Goal: Task Accomplishment & Management: Use online tool/utility

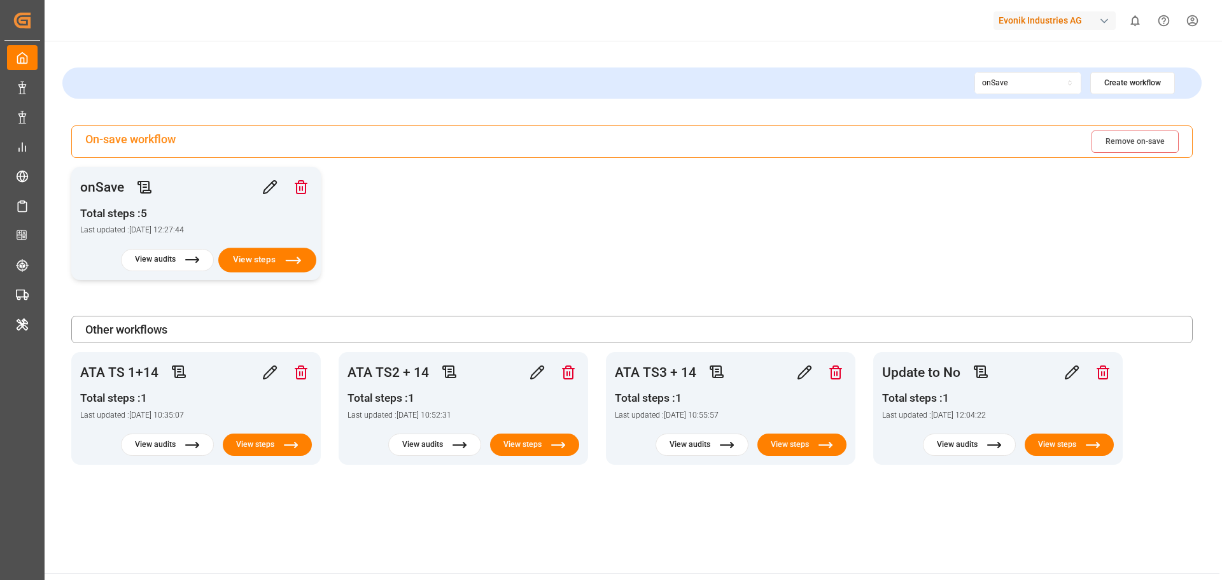
click at [239, 255] on button "View steps" at bounding box center [267, 260] width 98 height 25
click at [253, 447] on button "View steps" at bounding box center [267, 444] width 98 height 25
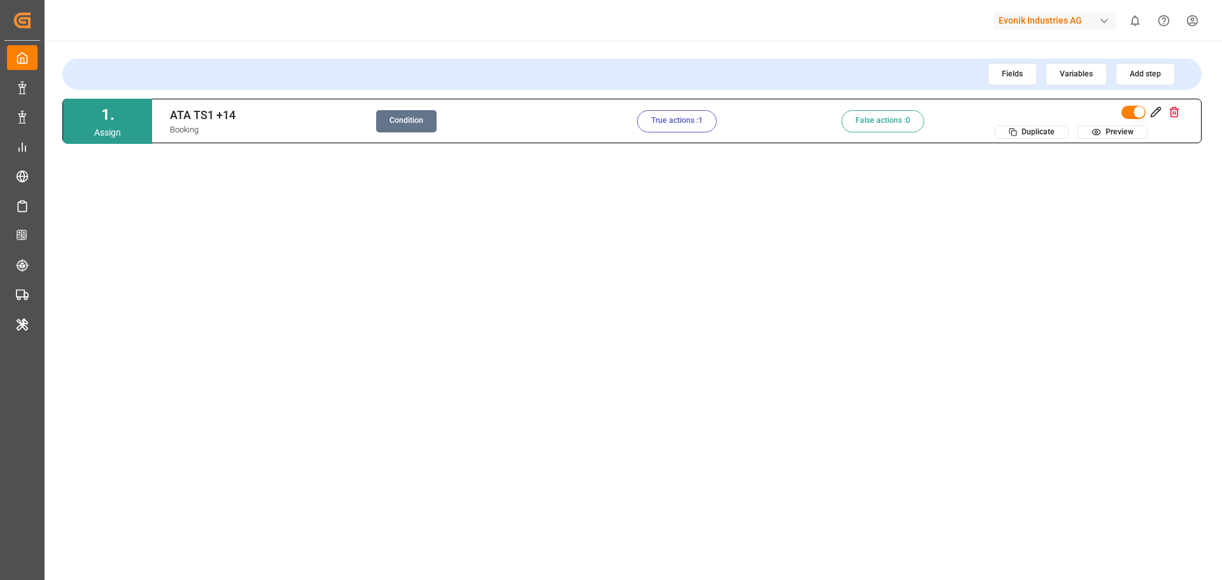
click at [401, 117] on button "Condition" at bounding box center [406, 121] width 60 height 22
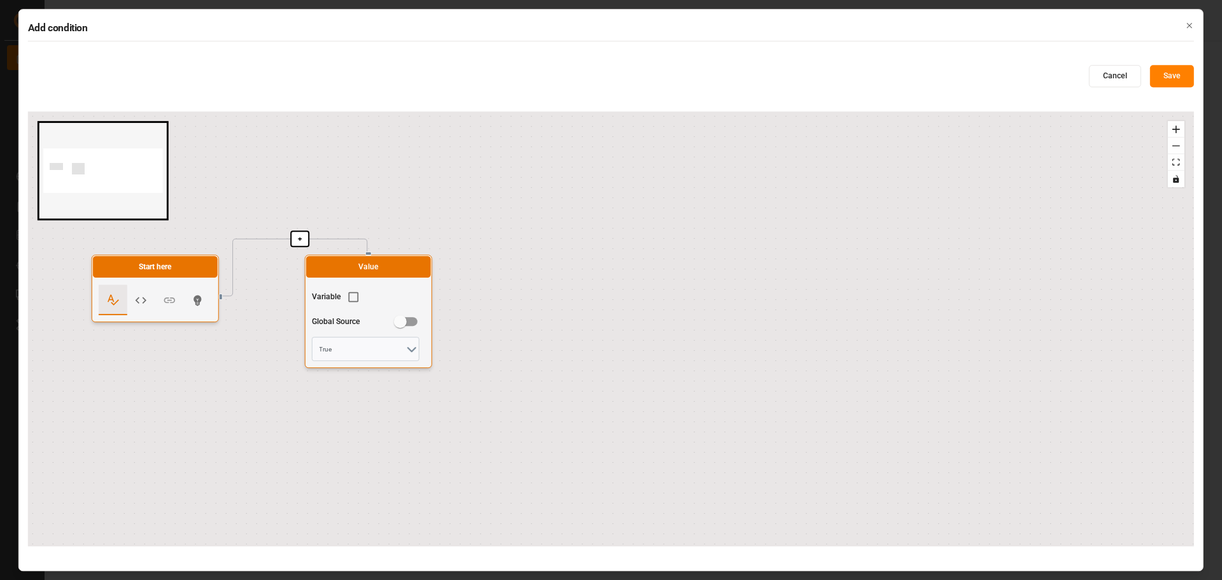
click at [1111, 64] on div "Add condition Cancel Save + Start here Value Variable Global Source True React …" at bounding box center [610, 290] width 1185 height 563
click at [1113, 73] on button "Cancel" at bounding box center [1115, 76] width 52 height 22
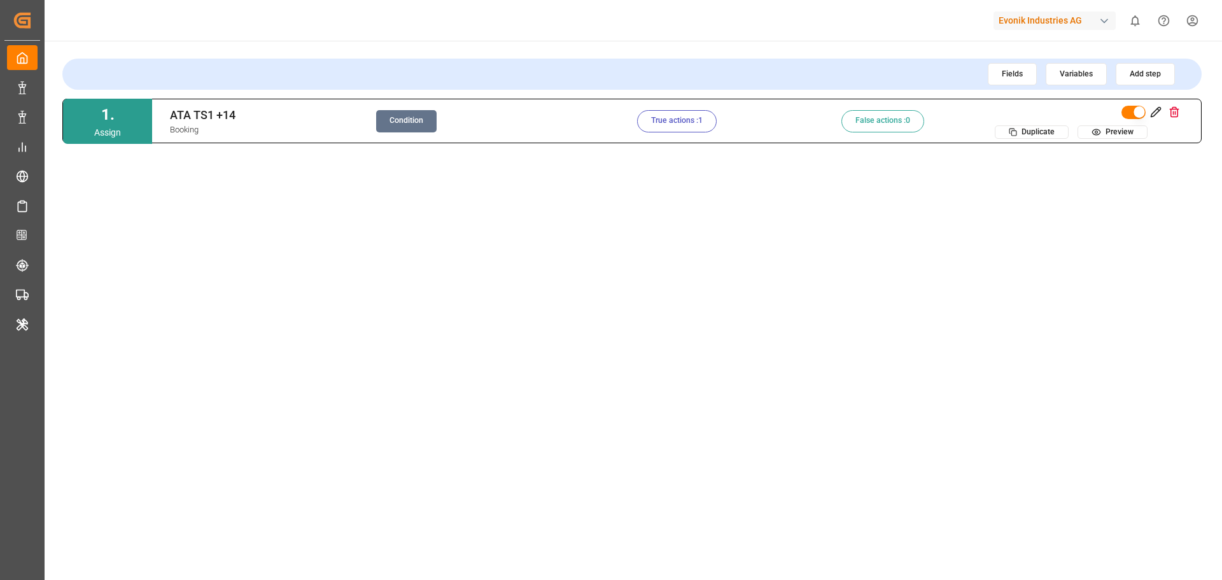
click at [692, 120] on button "True actions : 1" at bounding box center [677, 121] width 80 height 22
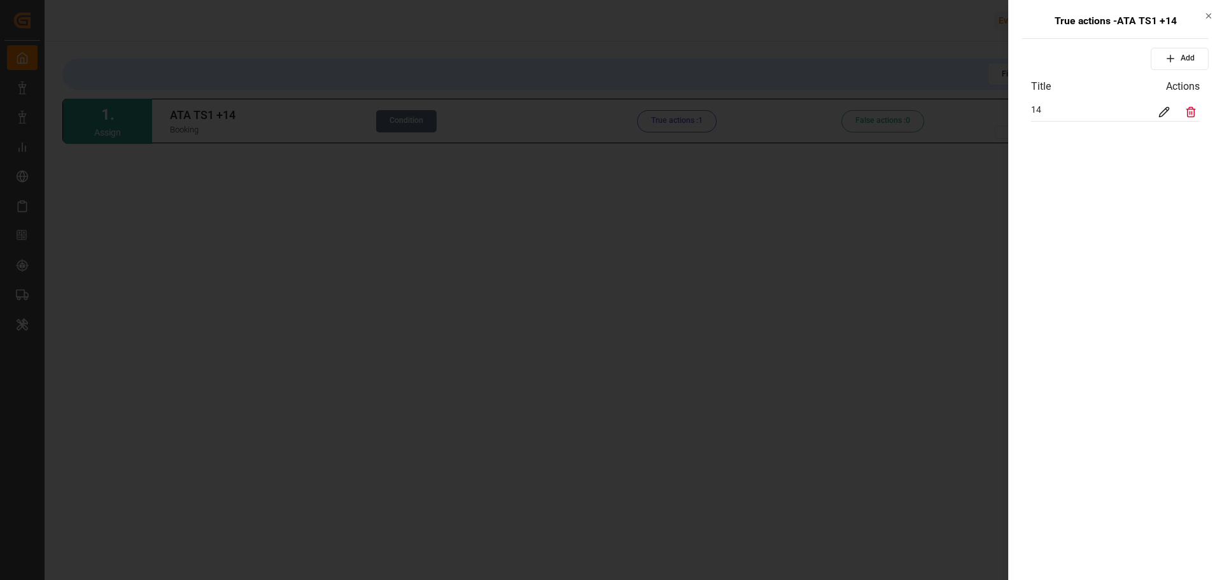
click at [1165, 109] on icon at bounding box center [1163, 111] width 11 height 11
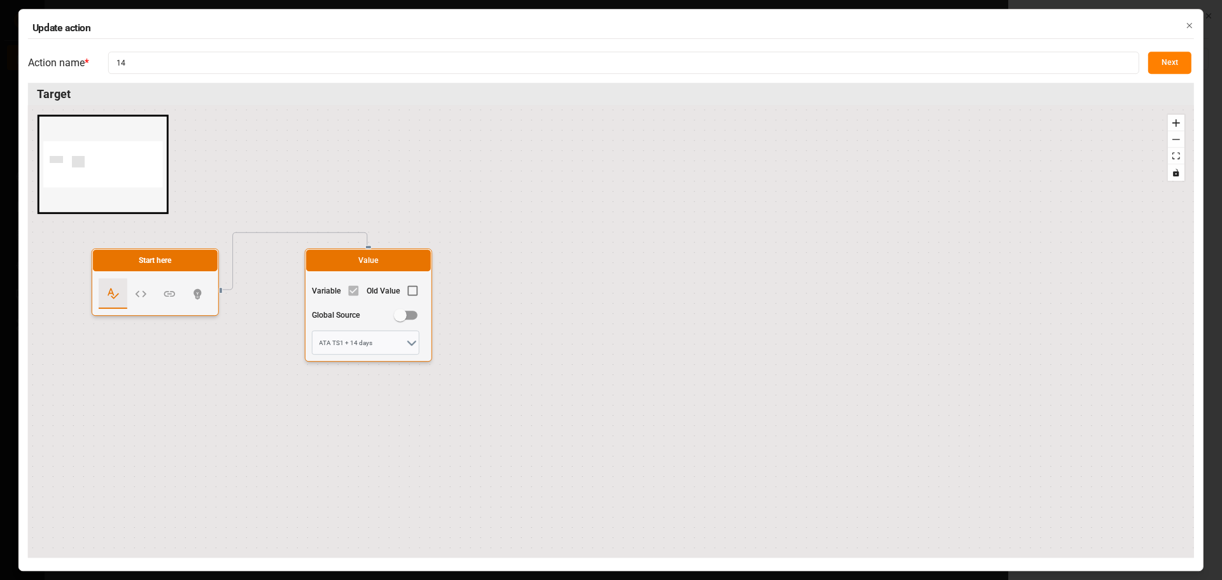
click at [1191, 27] on icon "button" at bounding box center [1190, 25] width 4 height 4
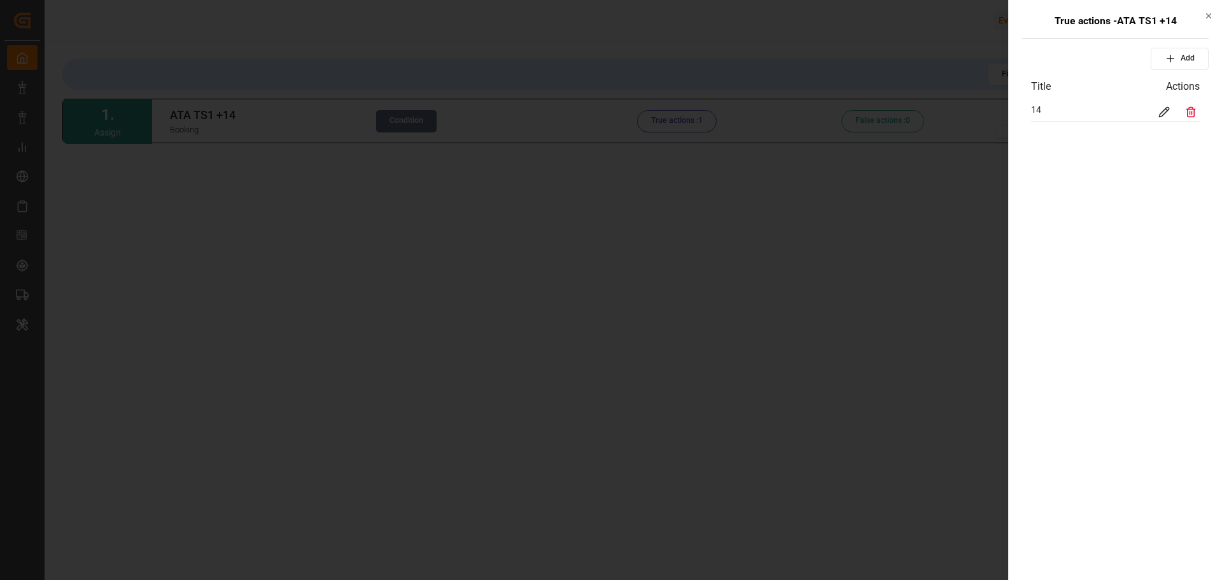
click at [1212, 13] on icon "button" at bounding box center [1208, 15] width 9 height 9
